Goal: Task Accomplishment & Management: Use online tool/utility

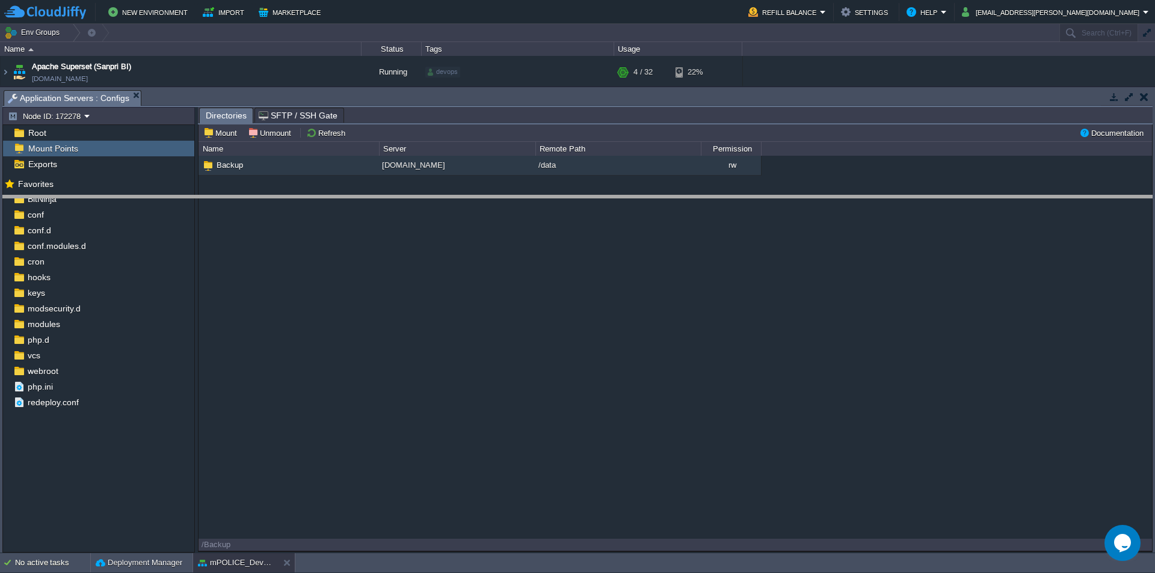
drag, startPoint x: 309, startPoint y: 106, endPoint x: 318, endPoint y: 331, distance: 225.3
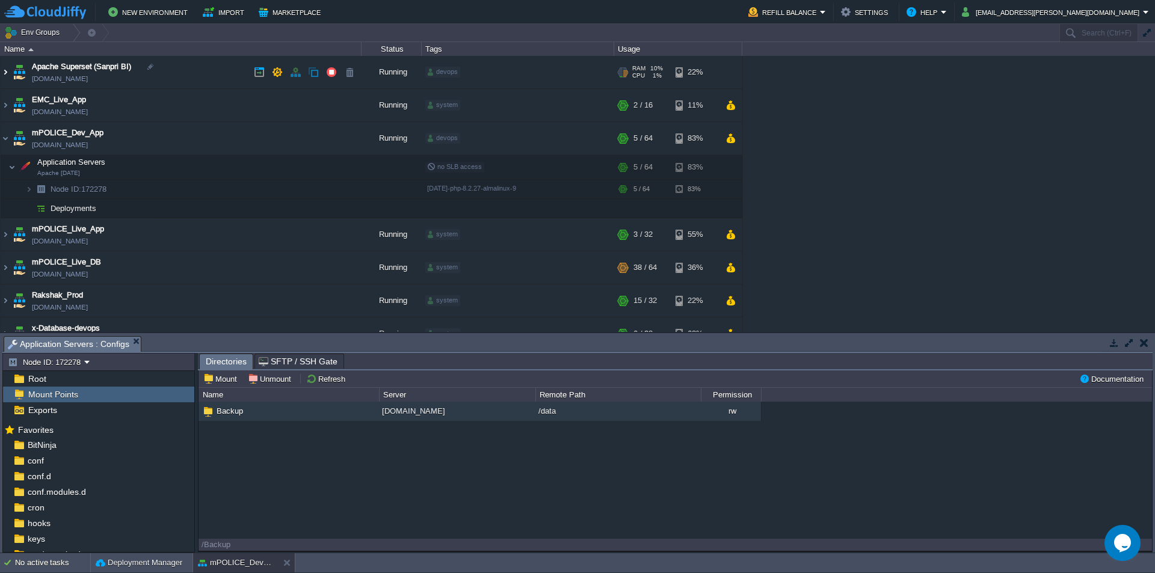
click at [5, 73] on img at bounding box center [6, 72] width 10 height 32
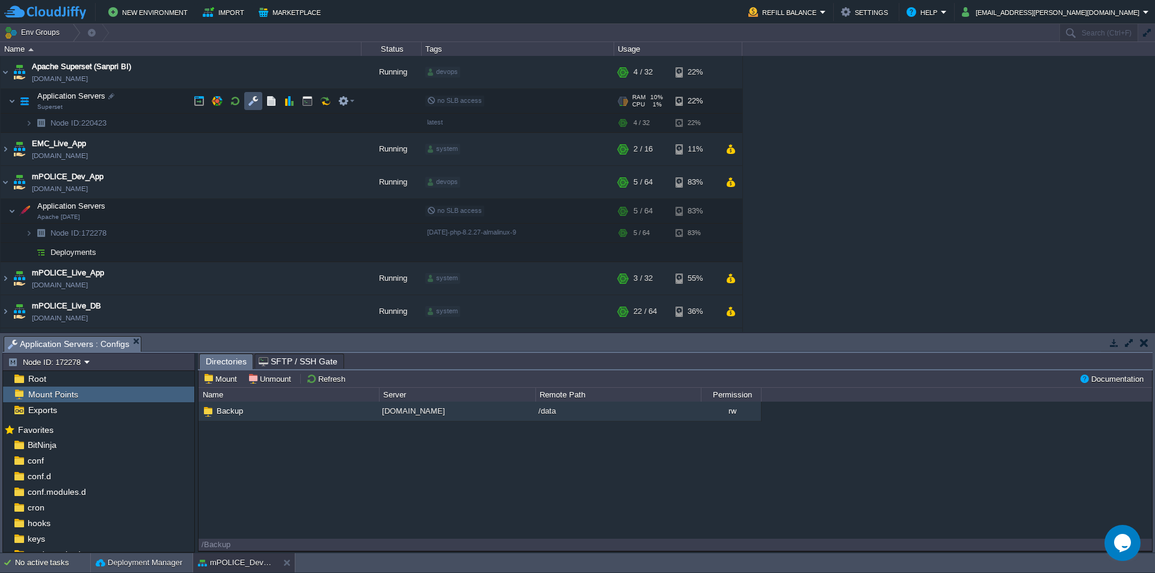
click at [255, 103] on button "button" at bounding box center [253, 101] width 11 height 11
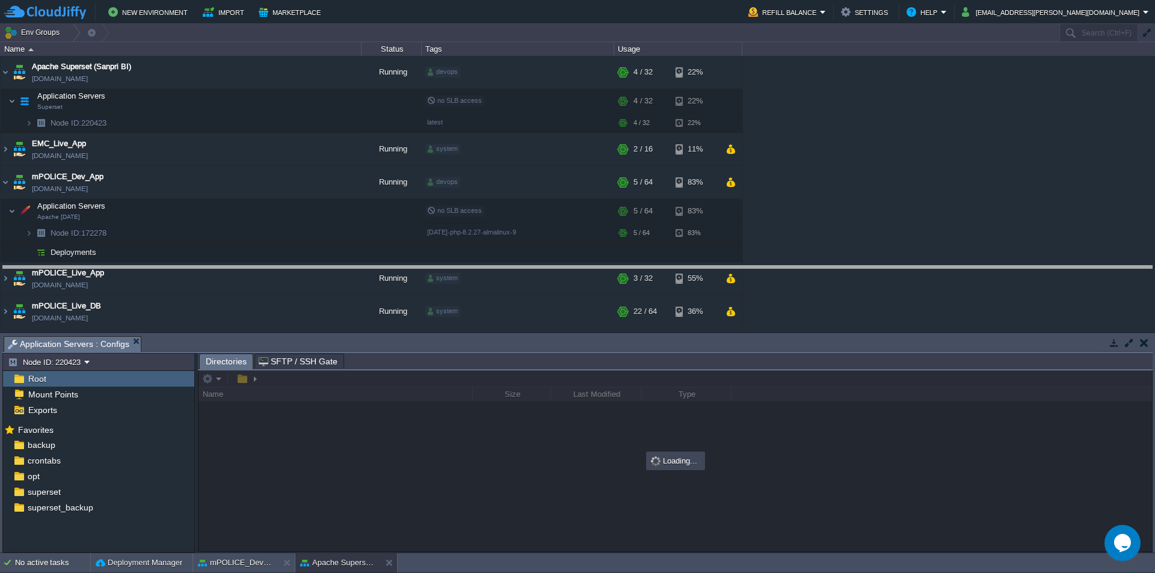
drag, startPoint x: 440, startPoint y: 353, endPoint x: 457, endPoint y: 195, distance: 159.2
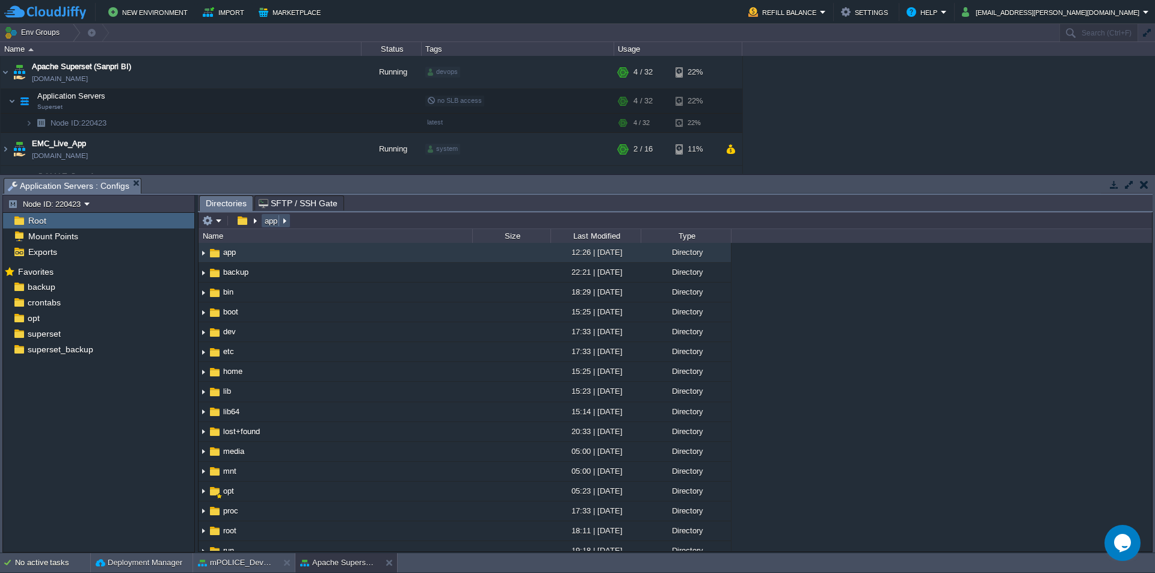
click at [272, 223] on button "app" at bounding box center [271, 220] width 17 height 11
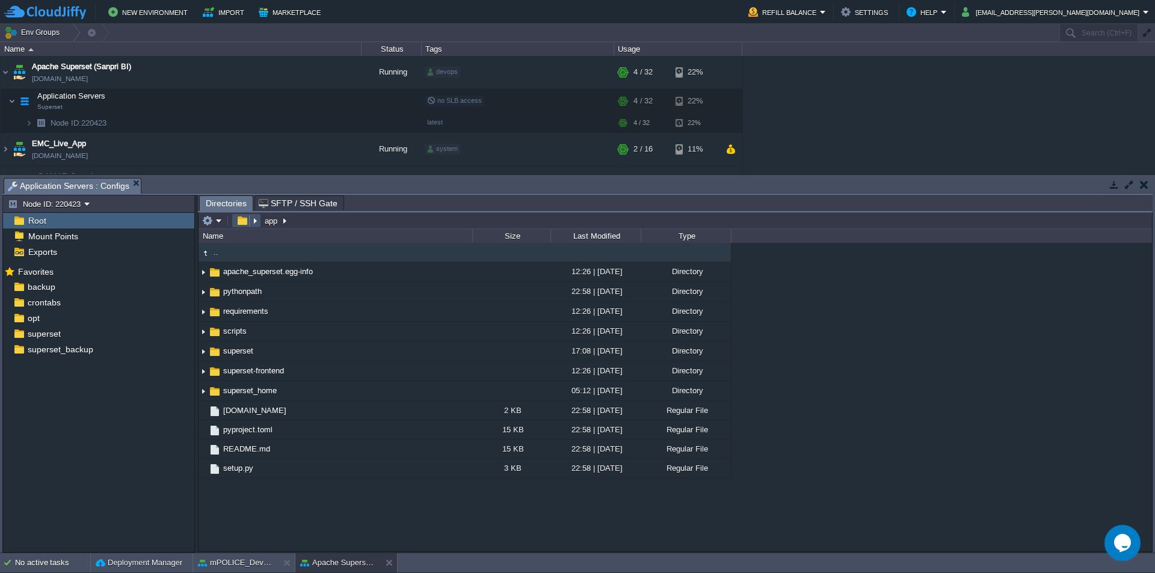
click at [244, 221] on button "button" at bounding box center [241, 220] width 17 height 11
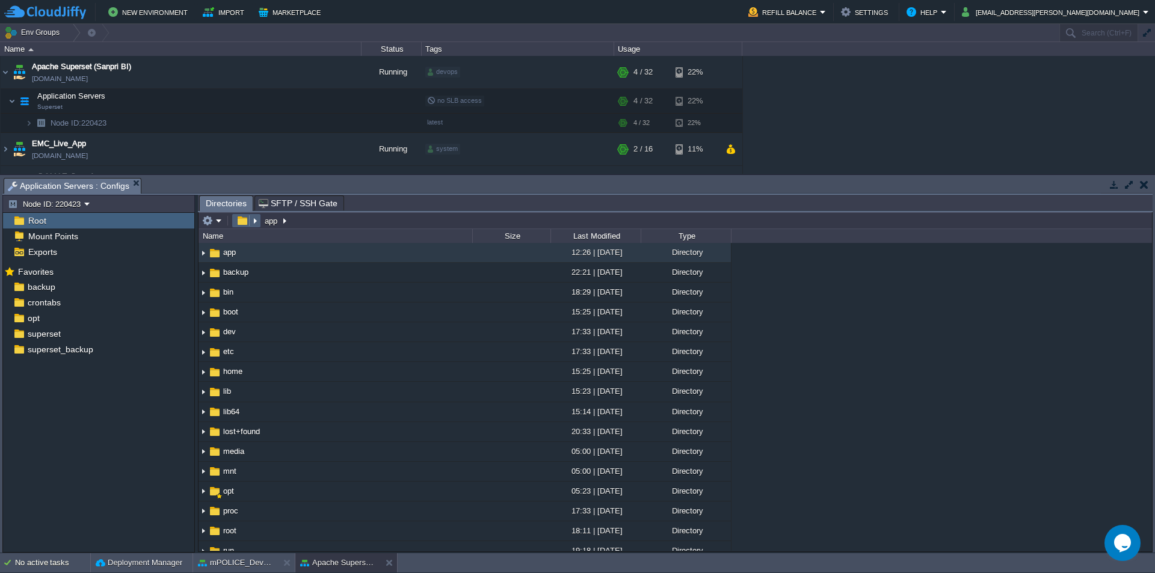
click at [243, 221] on button "button" at bounding box center [241, 220] width 17 height 11
type input "/app"
click at [316, 221] on input "/app" at bounding box center [676, 220] width 954 height 17
click at [303, 100] on button "button" at bounding box center [307, 101] width 11 height 11
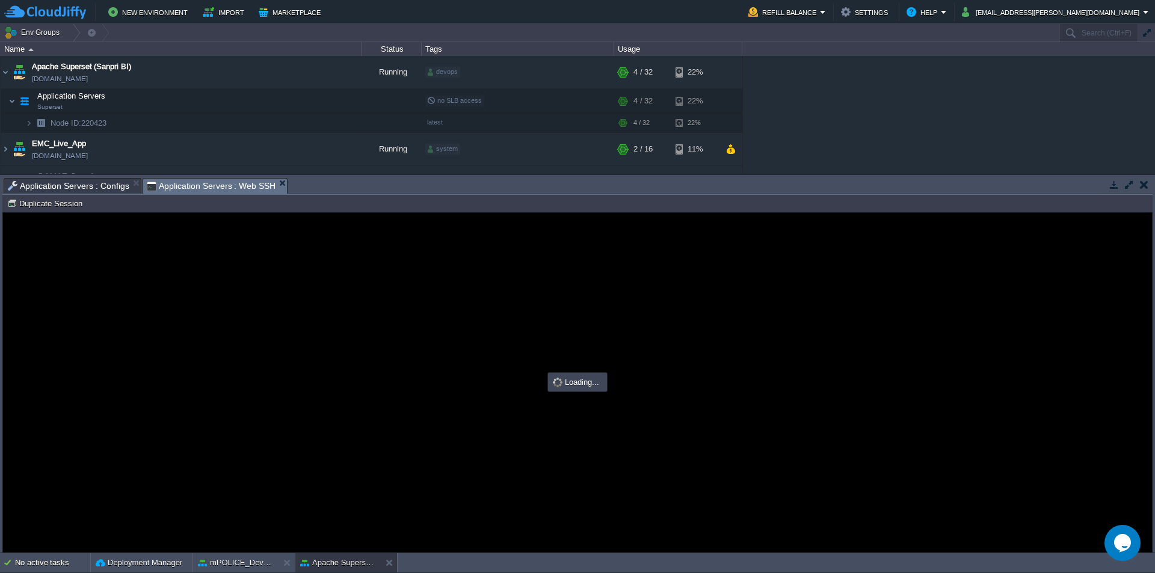
type input "#000000"
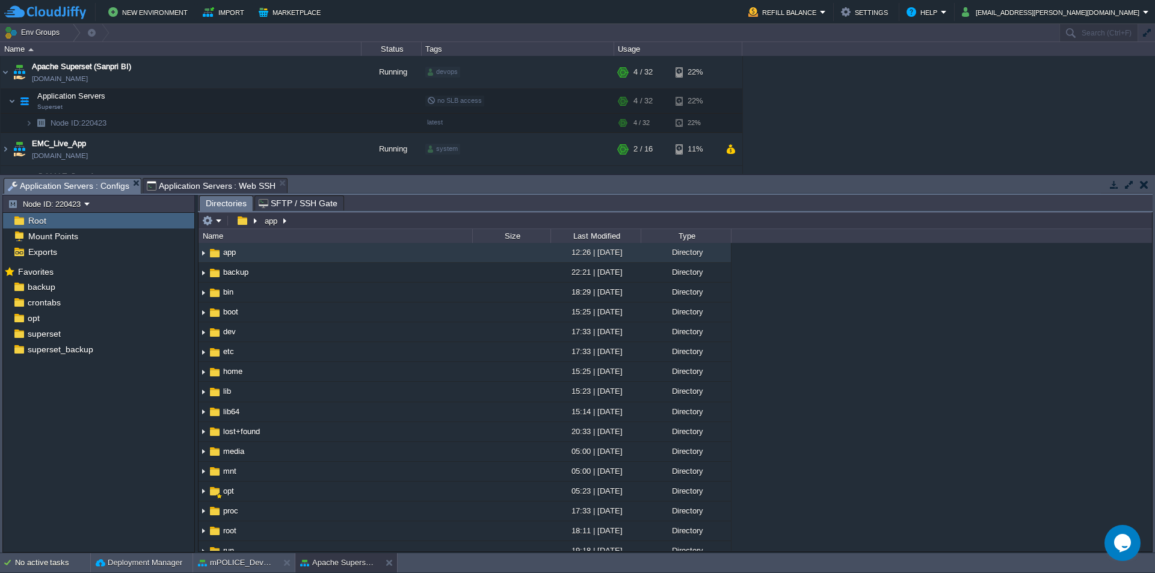
click at [87, 185] on span "Application Servers : Configs" at bounding box center [69, 186] width 122 height 15
click at [269, 223] on button "app" at bounding box center [271, 220] width 17 height 11
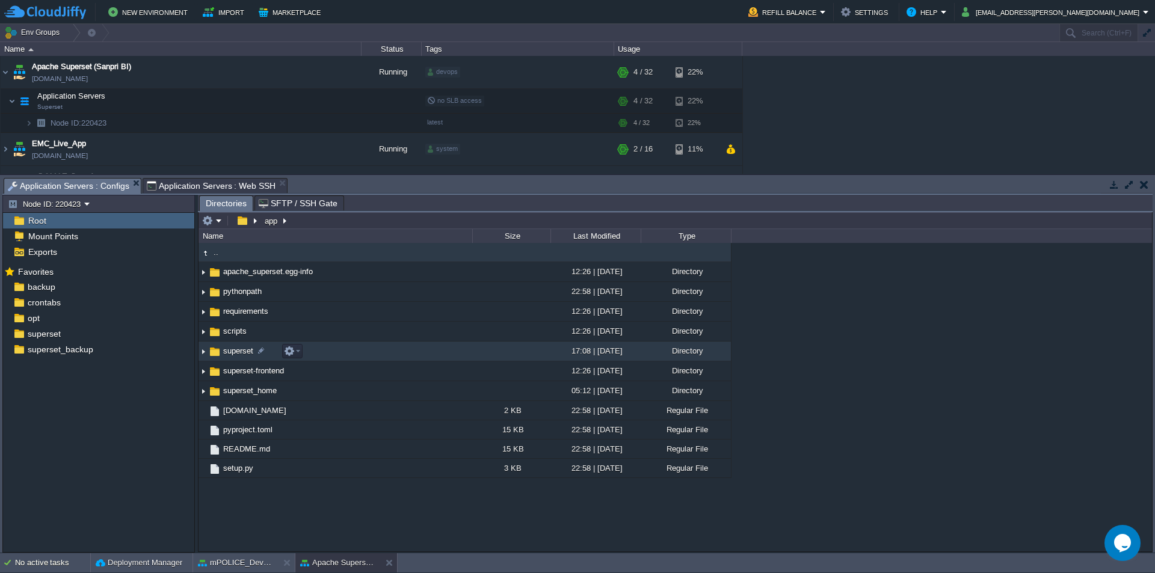
click at [241, 351] on span "superset" at bounding box center [238, 351] width 34 height 10
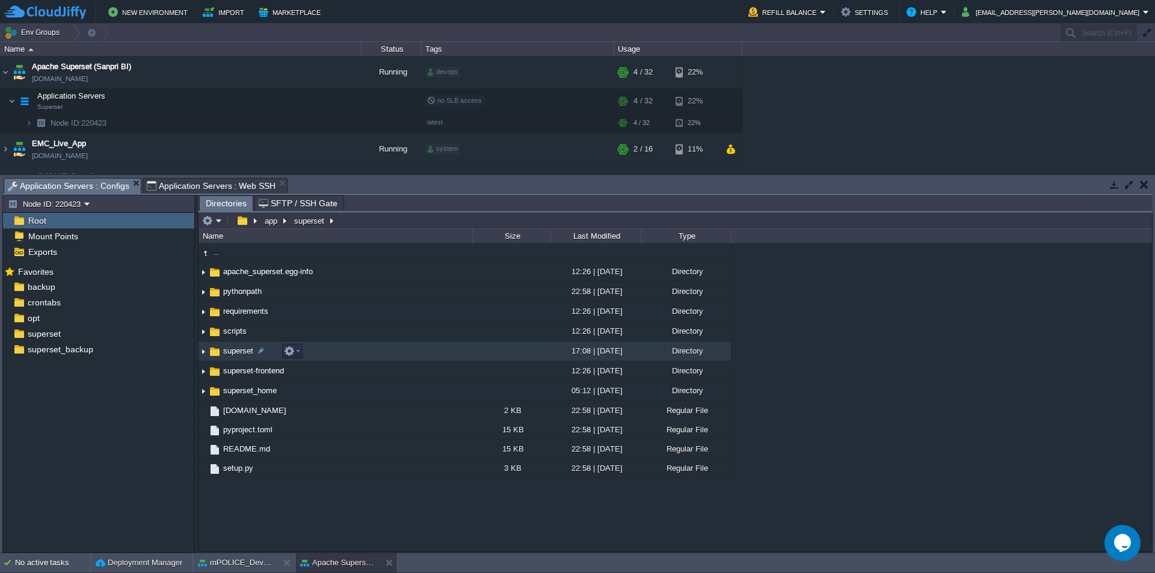
click at [241, 351] on span "superset" at bounding box center [238, 351] width 34 height 10
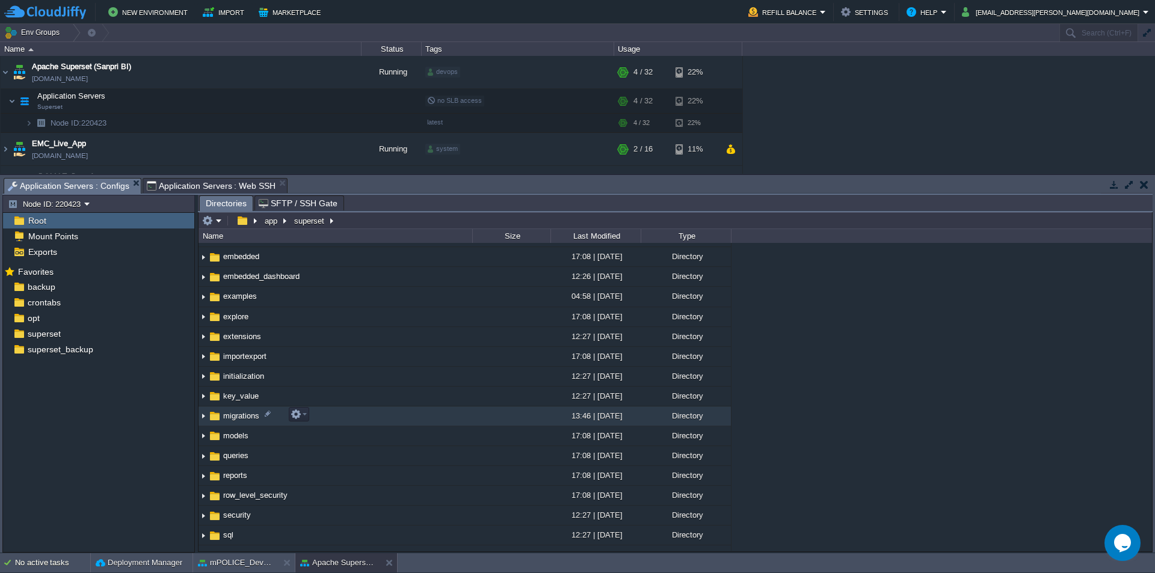
scroll to position [421, 0]
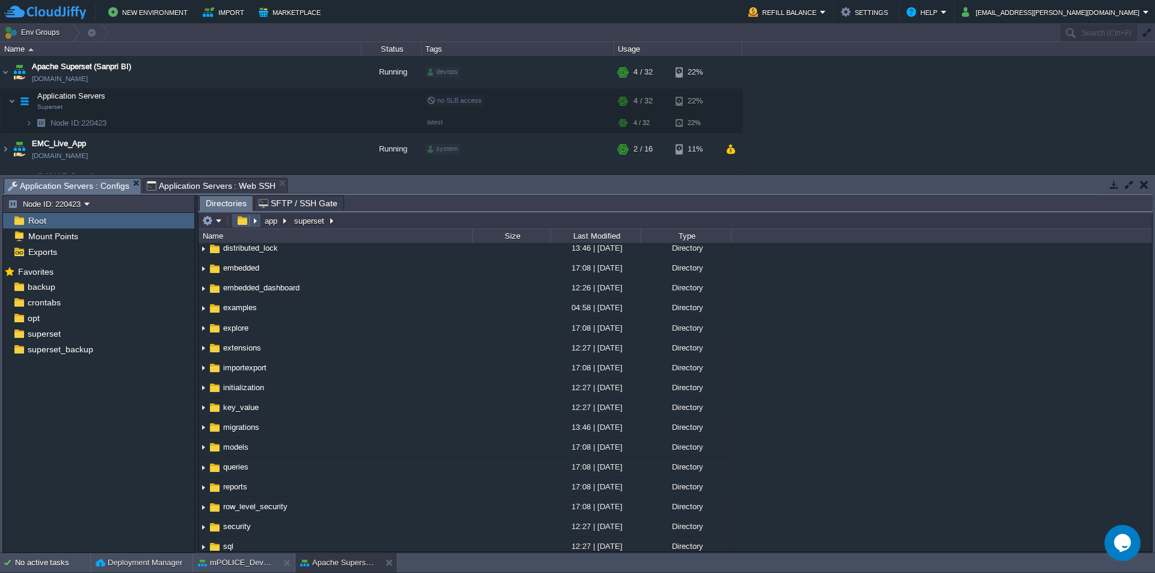
click at [242, 223] on button "button" at bounding box center [241, 220] width 17 height 11
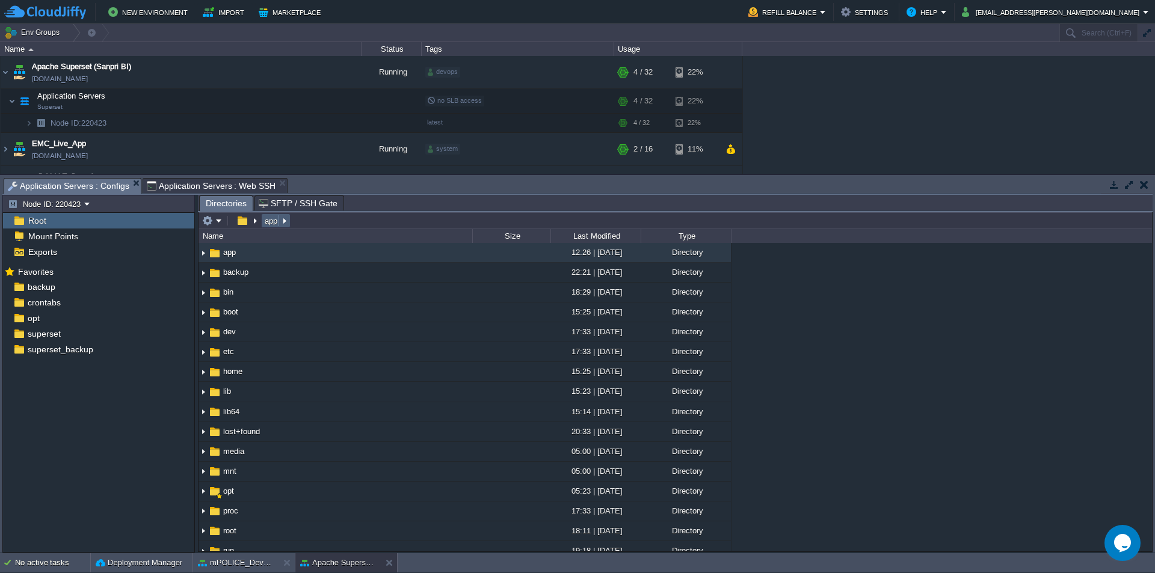
type input "/app"
click at [305, 223] on input "/app" at bounding box center [676, 220] width 954 height 17
drag, startPoint x: 1147, startPoint y: 294, endPoint x: 1143, endPoint y: 342, distance: 48.9
click at [1143, 342] on div ".. app 12:26 | [DATE] Directory backup 22:21 | [DATE] Directory bin 18:29 | [DA…" at bounding box center [676, 397] width 954 height 308
type input "/app"
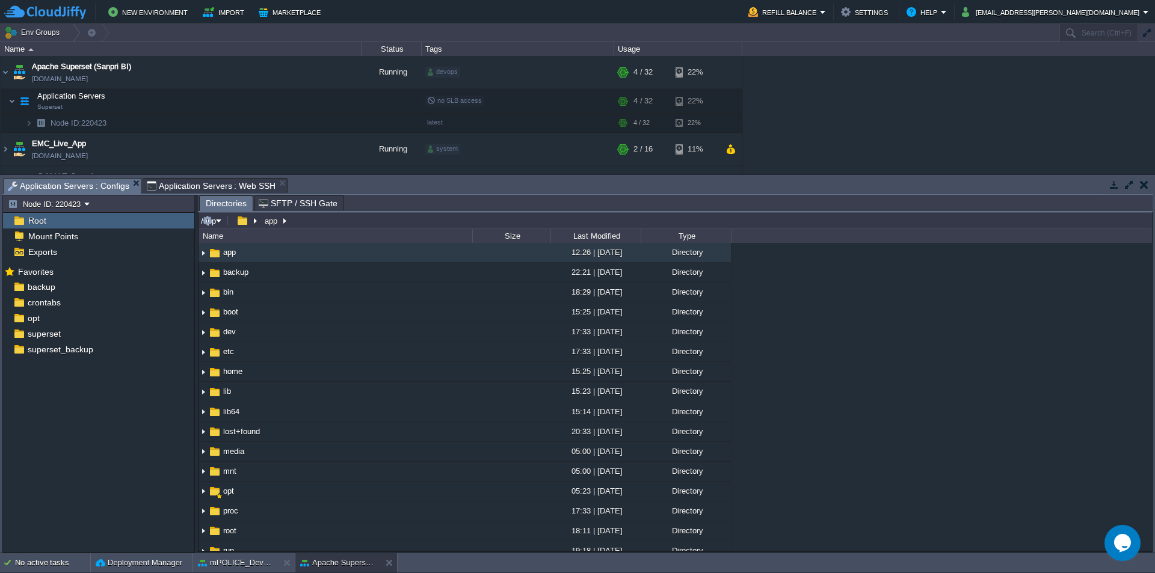
click at [355, 223] on input "/app" at bounding box center [676, 220] width 954 height 17
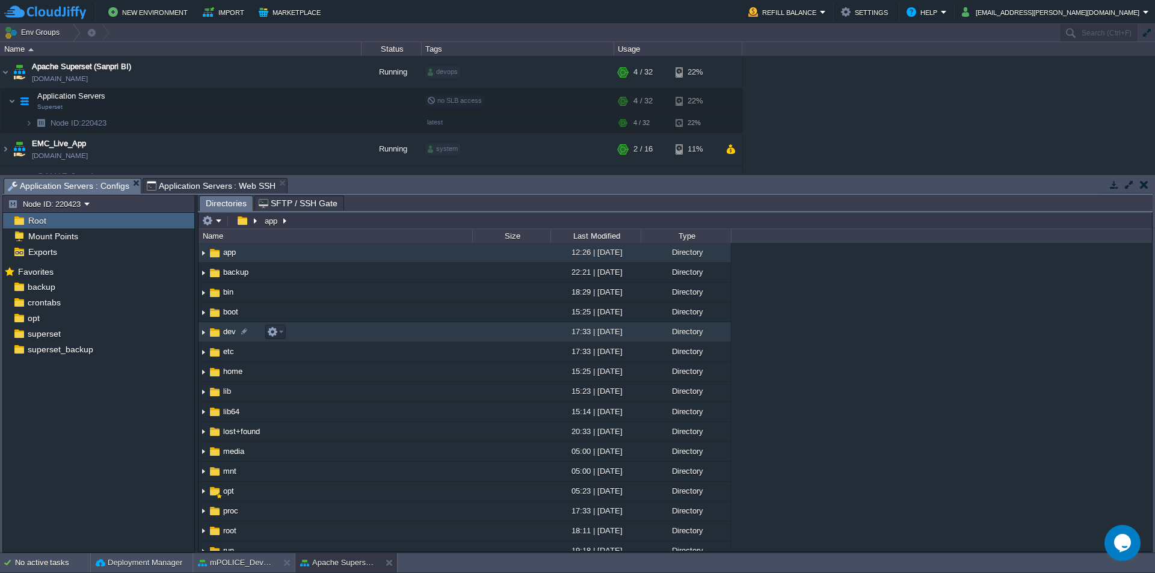
type input "/app"
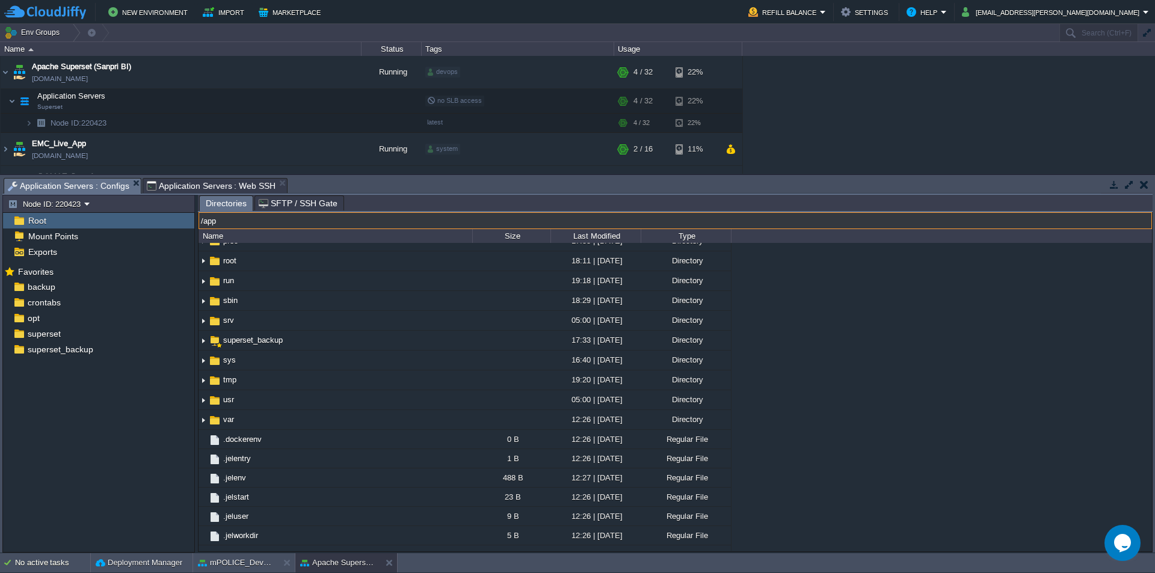
scroll to position [283, 0]
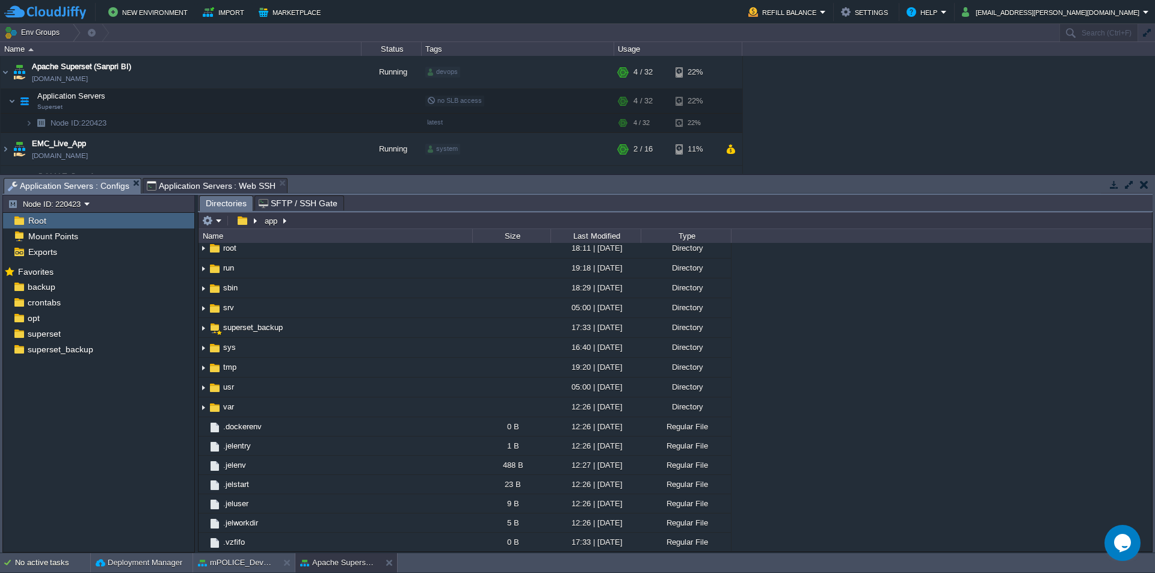
type input "/app"
